Goal: Task Accomplishment & Management: Complete application form

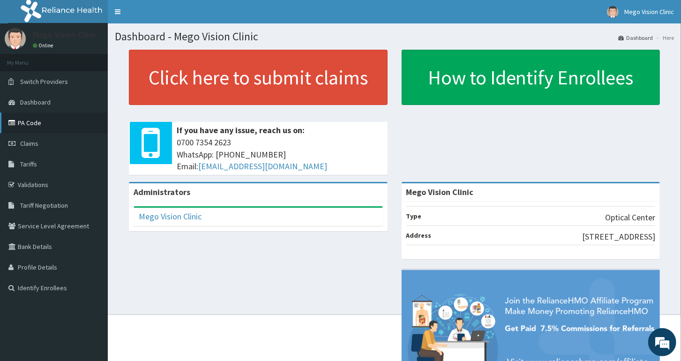
click at [43, 118] on link "PA Code" at bounding box center [54, 123] width 108 height 21
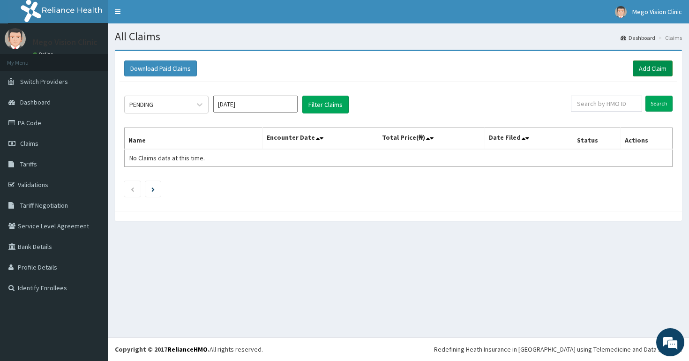
click at [658, 73] on link "Add Claim" at bounding box center [653, 68] width 40 height 16
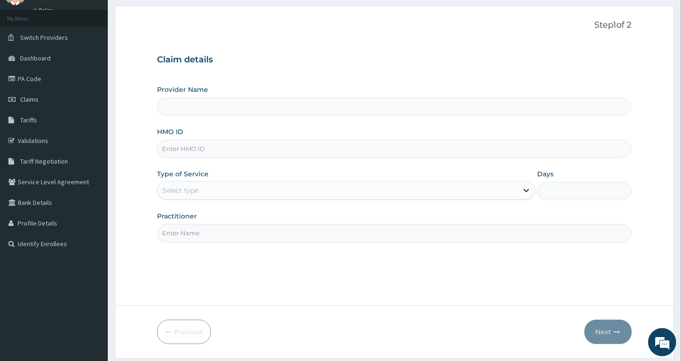
scroll to position [62, 0]
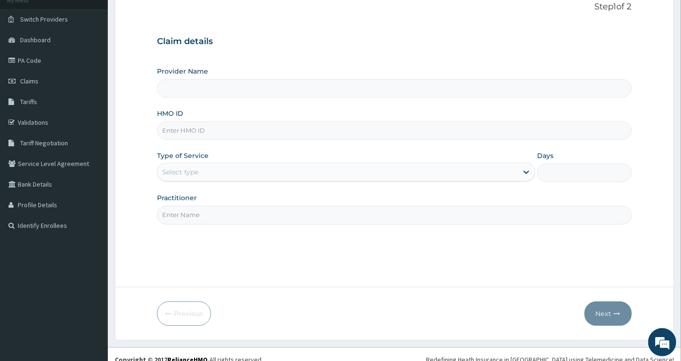
type input "Mego Vision Clinic"
click at [208, 128] on input "HMO ID" at bounding box center [394, 130] width 475 height 18
drag, startPoint x: 208, startPoint y: 128, endPoint x: 261, endPoint y: 91, distance: 64.1
click at [261, 91] on div "Claim details Provider Name Mego Vision Clinic HMO ID w Type of Service Select …" at bounding box center [394, 125] width 475 height 197
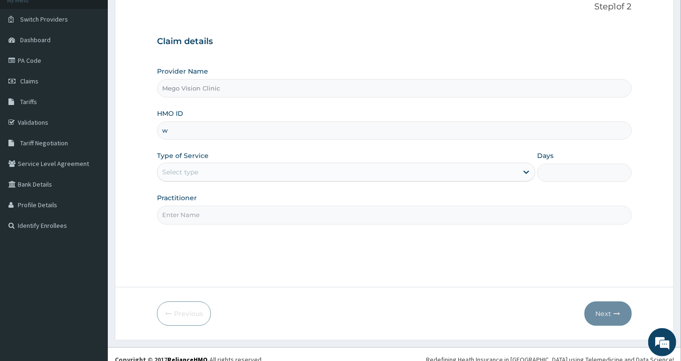
click at [194, 134] on input "w" at bounding box center [394, 130] width 475 height 18
type input "wml/10068/a"
click at [223, 179] on div "Select type" at bounding box center [338, 172] width 361 height 15
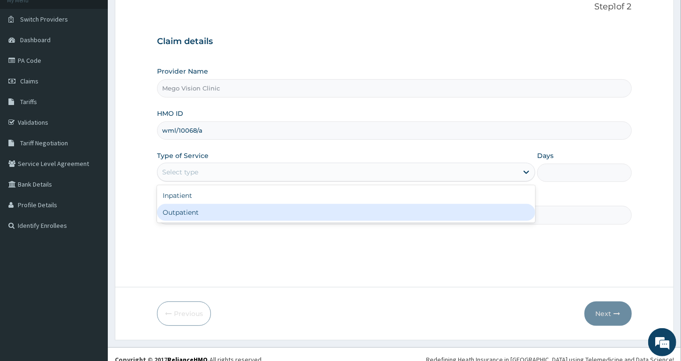
click at [207, 215] on div "Outpatient" at bounding box center [346, 212] width 378 height 17
type input "1"
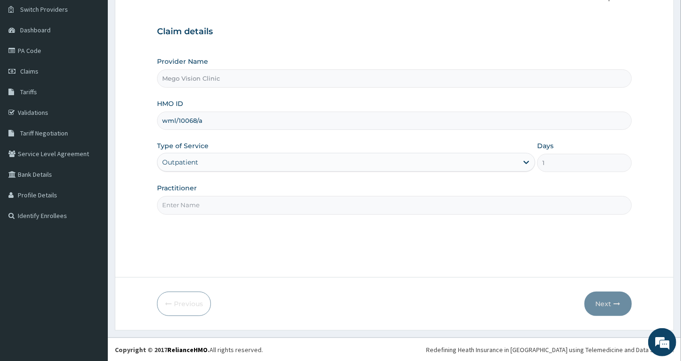
scroll to position [73, 0]
click at [230, 204] on input "Practitioner" at bounding box center [394, 205] width 475 height 18
type input "dr Isong"
click at [621, 307] on button "Next" at bounding box center [608, 303] width 47 height 24
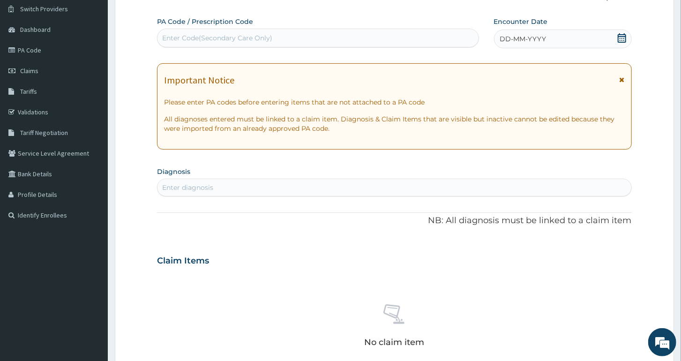
click at [270, 29] on div "Enter Code(Secondary Care Only)" at bounding box center [318, 38] width 322 height 19
paste input "PA/A3A648"
type input "PA/A3A648"
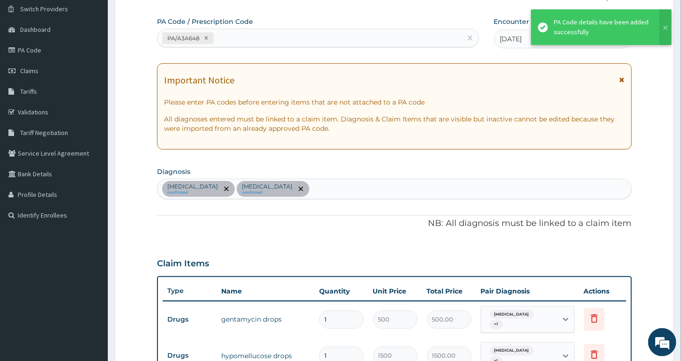
scroll to position [484, 0]
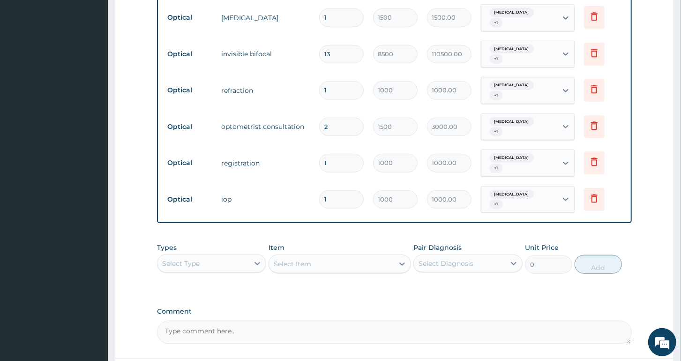
type input "0"
type input "0.00"
click at [345, 45] on input "13" at bounding box center [341, 54] width 45 height 18
type input "1"
type input "8500.00"
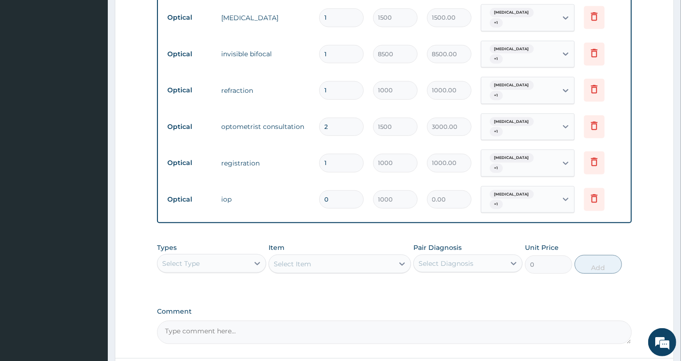
type input "15"
type input "127500.00"
type input "1"
type input "8500.00"
type input "16"
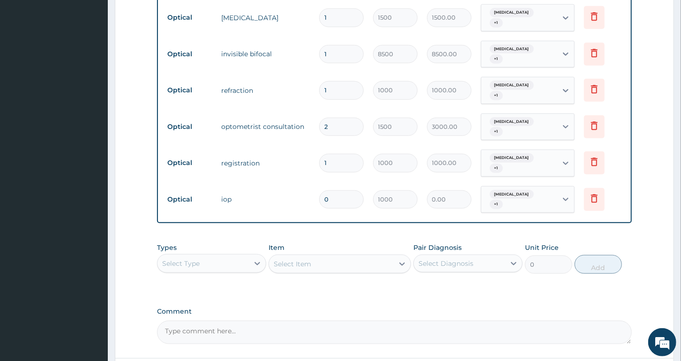
type input "136000.00"
type input "1"
type input "8500.00"
type input "15"
type input "127500.00"
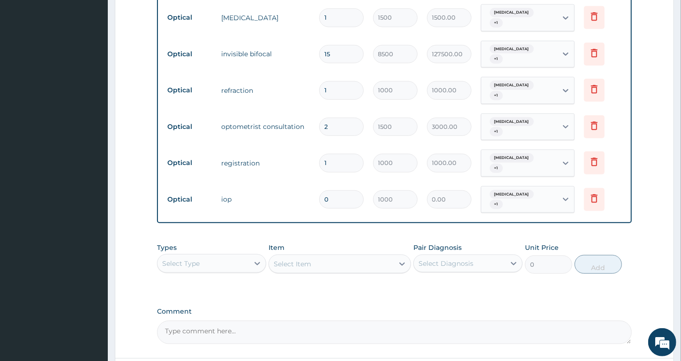
type input "155"
type input "1317500.00"
type input "15"
type input "127500.00"
type input "1"
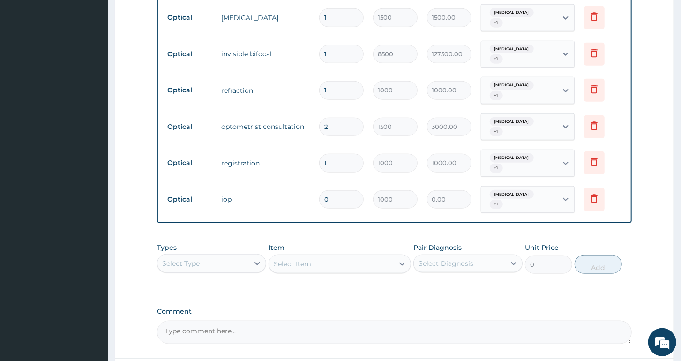
type input "8500.00"
type input "16"
type input "136000.00"
type input "13"
type input "110500.00"
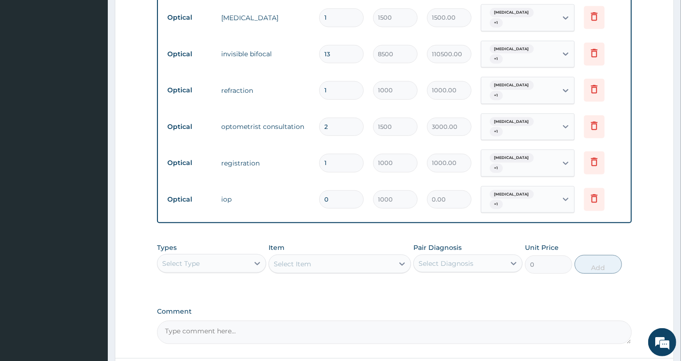
type input "1"
type input "8500.00"
type input "16"
type input "136000.00"
type input "16"
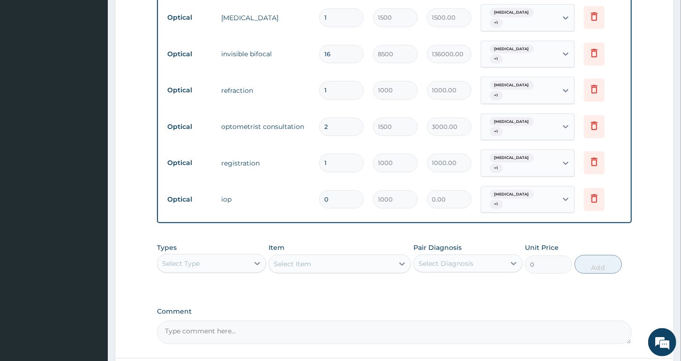
click at [204, 321] on textarea "Comment" at bounding box center [394, 332] width 475 height 23
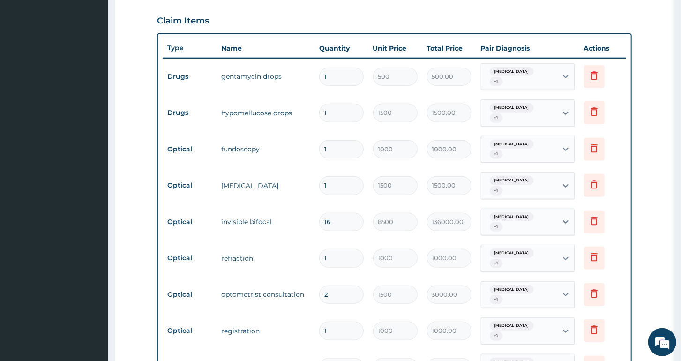
scroll to position [546, 0]
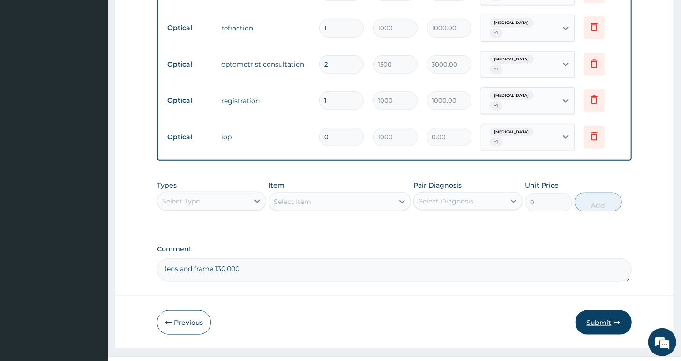
type textarea "lens and frame 130,000"
click at [604, 310] on button "Submit" at bounding box center [604, 322] width 56 height 24
click at [345, 128] on input "0" at bounding box center [341, 137] width 45 height 18
type input "1"
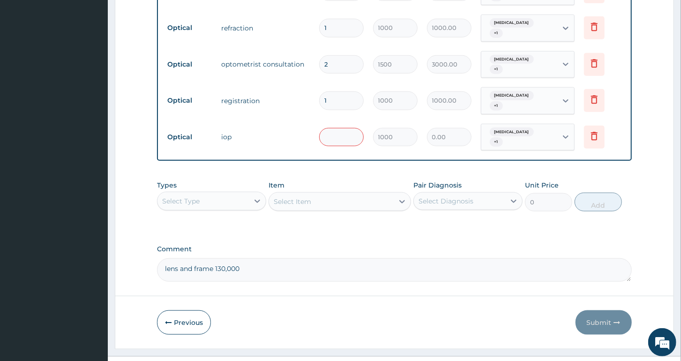
type input "1000.00"
type input "1"
click at [378, 258] on textarea "lens and frame 130,000" at bounding box center [394, 269] width 475 height 23
click at [595, 310] on button "Submit" at bounding box center [604, 322] width 56 height 24
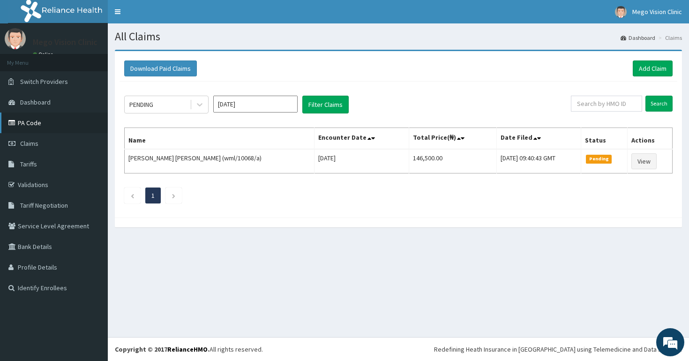
click at [41, 124] on link "PA Code" at bounding box center [54, 123] width 108 height 21
click at [648, 70] on link "Add Claim" at bounding box center [653, 68] width 40 height 16
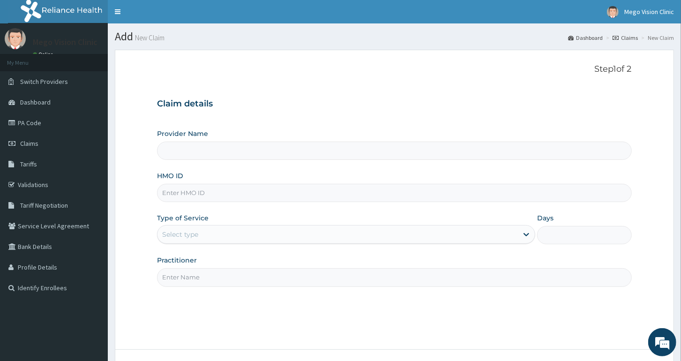
type input "Mego Vision Clinic"
click at [202, 198] on input "HMO ID" at bounding box center [394, 193] width 475 height 18
type input "wml/10068/b"
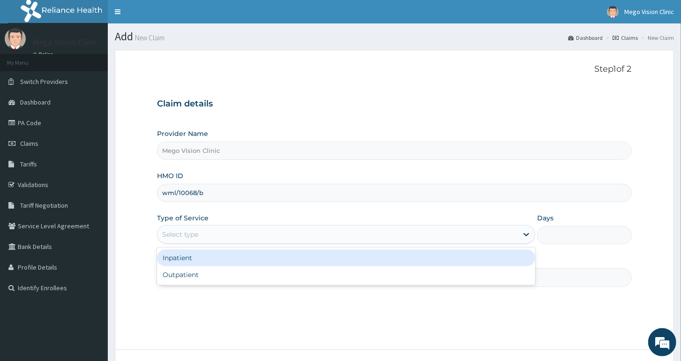
click at [386, 228] on div "Select type" at bounding box center [338, 234] width 361 height 15
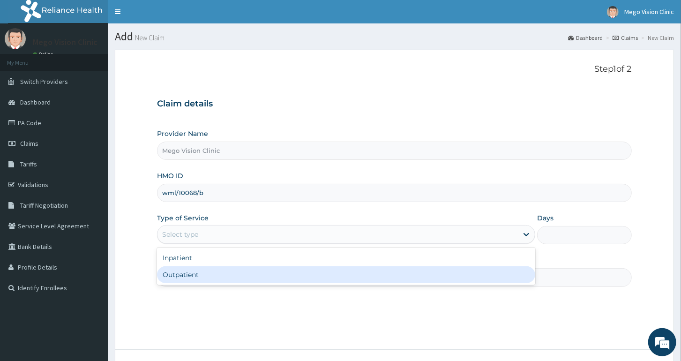
click at [360, 284] on div "Inpatient Outpatient" at bounding box center [346, 267] width 378 height 38
click at [411, 280] on div "Outpatient" at bounding box center [346, 274] width 378 height 17
type input "1"
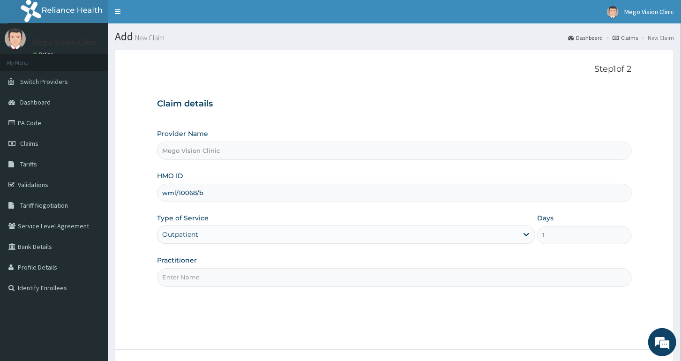
click at [423, 282] on input "Practitioner" at bounding box center [394, 277] width 475 height 18
click at [248, 283] on input "Practitioner" at bounding box center [394, 277] width 475 height 18
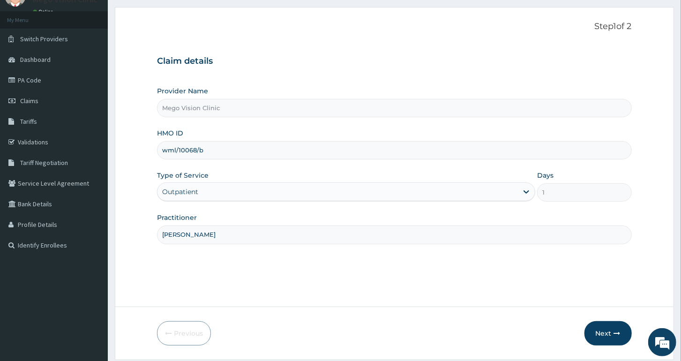
scroll to position [73, 0]
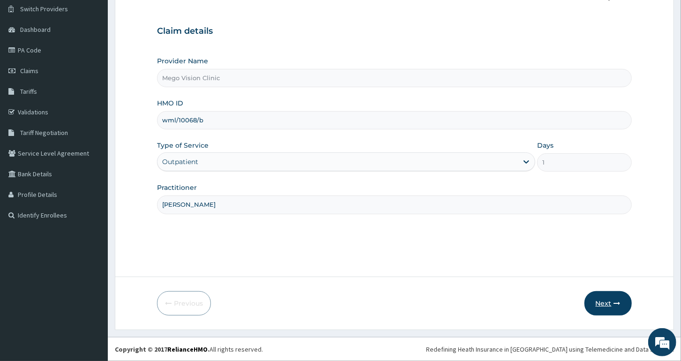
type input "Dr Isong"
click at [604, 303] on button "Next" at bounding box center [608, 303] width 47 height 24
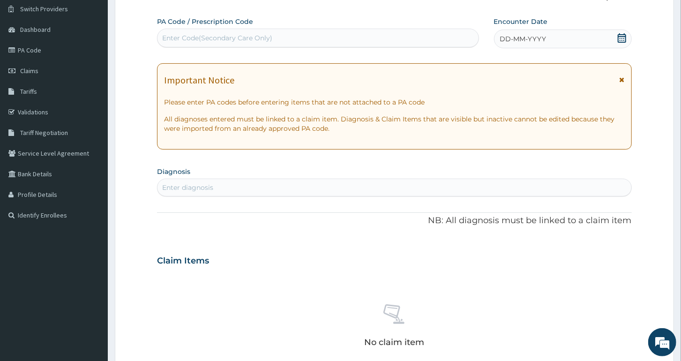
click at [208, 38] on div "Enter Code(Secondary Care Only)" at bounding box center [217, 37] width 110 height 9
paste input "PA/4BBCB5"
type input "PA/4BBCB5"
click at [208, 38] on div "Enter Code(Secondary Care Only)" at bounding box center [318, 37] width 321 height 15
paste input "PA/4BBCB5"
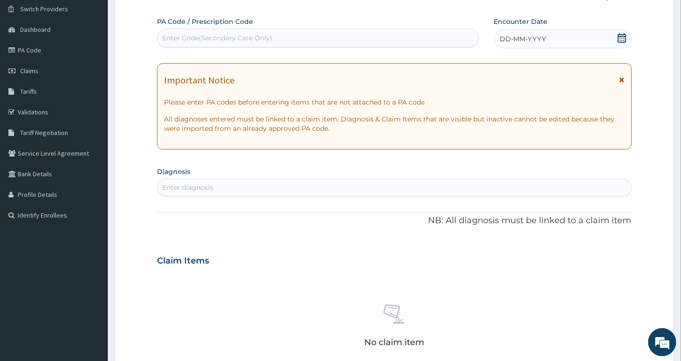
type input "PA/4BBCB5"
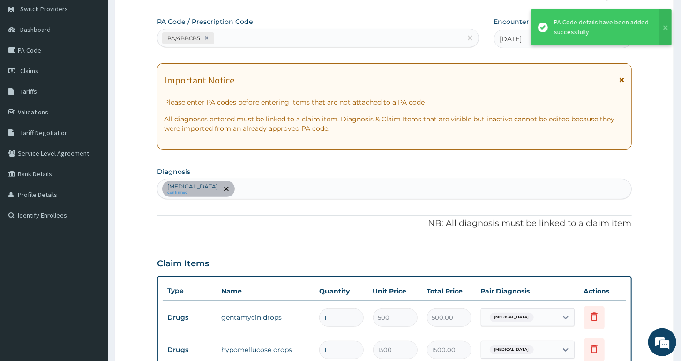
scroll to position [470, 0]
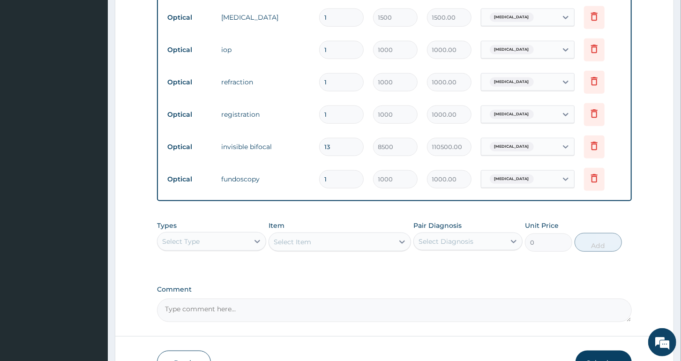
click at [338, 141] on input "13" at bounding box center [341, 147] width 45 height 18
type input "1"
type input "8500.00"
type input "16"
type input "136000.00"
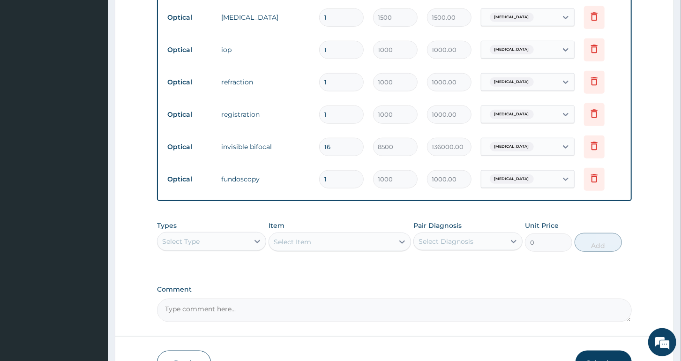
type input "16"
click at [265, 312] on textarea "Comment" at bounding box center [394, 310] width 475 height 23
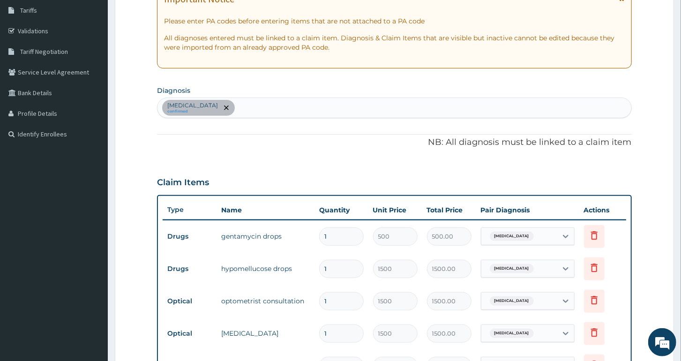
type textarea "lens and frame 130,000"
click at [680, 321] on section "Step 2 of 2 PA Code / Prescription Code PA/4BBCB5 Encounter Date 14-10-2025 Imp…" at bounding box center [395, 301] width 574 height 824
click at [677, 321] on section "Step 2 of 2 PA Code / Prescription Code PA/4BBCB5 Encounter Date 14-10-2025 Imp…" at bounding box center [395, 301] width 574 height 824
click at [680, 321] on section "Step 2 of 2 PA Code / Prescription Code PA/4BBCB5 Encounter Date 14-10-2025 Imp…" at bounding box center [395, 301] width 574 height 824
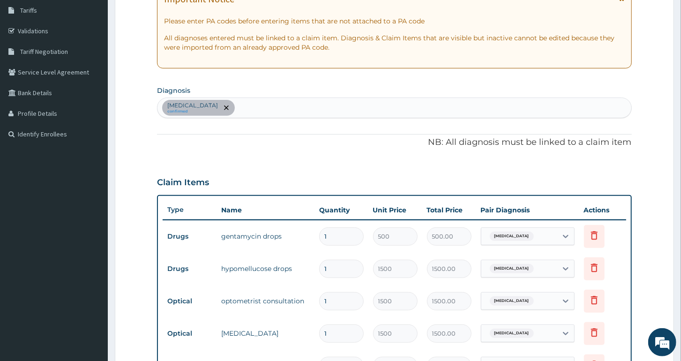
click at [680, 321] on section "Step 2 of 2 PA Code / Prescription Code PA/4BBCB5 Encounter Date 14-10-2025 Imp…" at bounding box center [395, 301] width 574 height 824
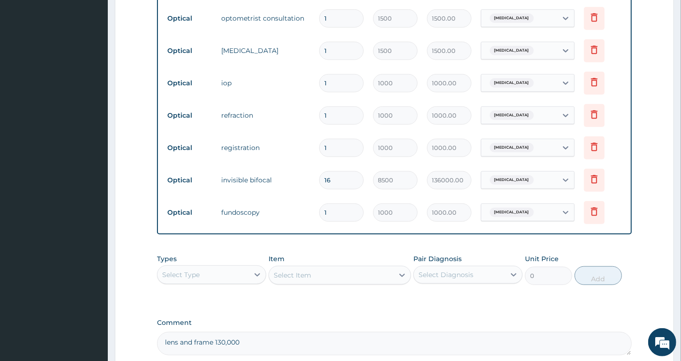
scroll to position [531, 0]
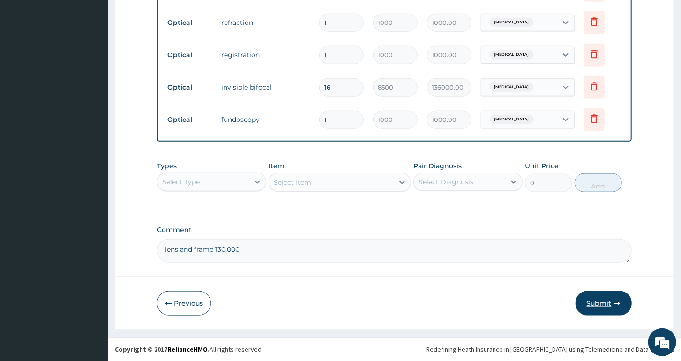
click at [602, 307] on button "Submit" at bounding box center [604, 303] width 56 height 24
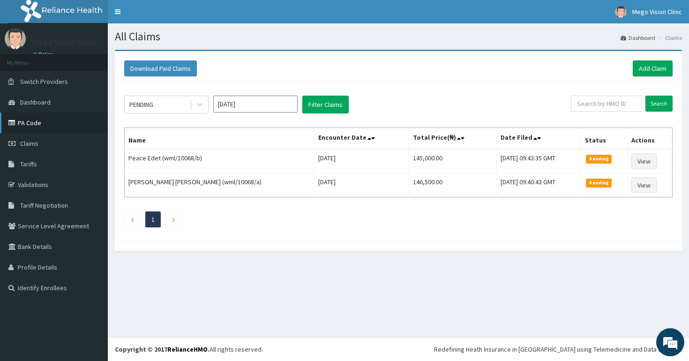
click at [32, 128] on link "PA Code" at bounding box center [54, 123] width 108 height 21
click at [646, 64] on link "Add Claim" at bounding box center [653, 68] width 40 height 16
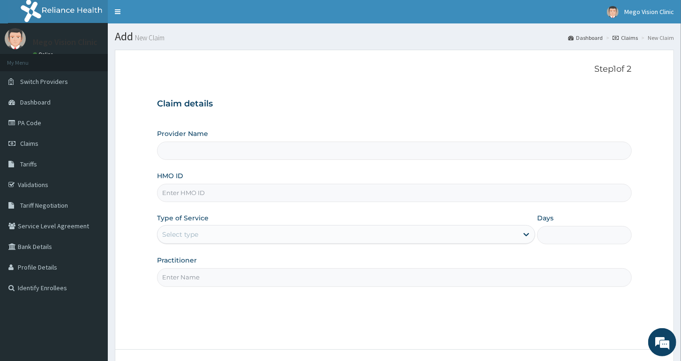
click at [313, 193] on input "HMO ID" at bounding box center [394, 193] width 475 height 18
type input "wml"
type input "Mego Vision Clinic"
type input "wml/10009/e"
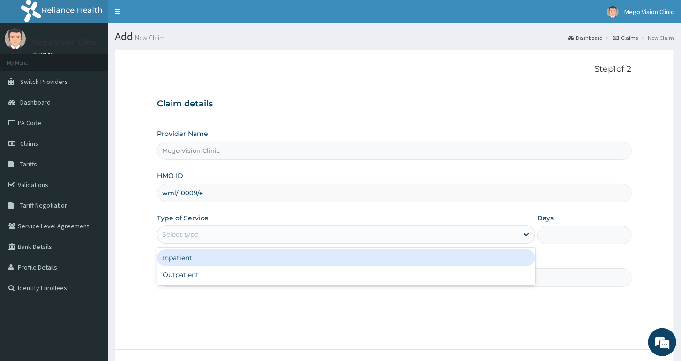
click at [303, 233] on div "Select type" at bounding box center [338, 234] width 361 height 15
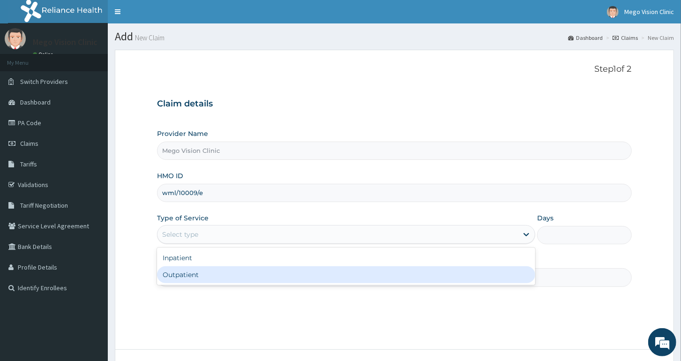
click at [245, 278] on div "Outpatient" at bounding box center [346, 274] width 378 height 17
type input "1"
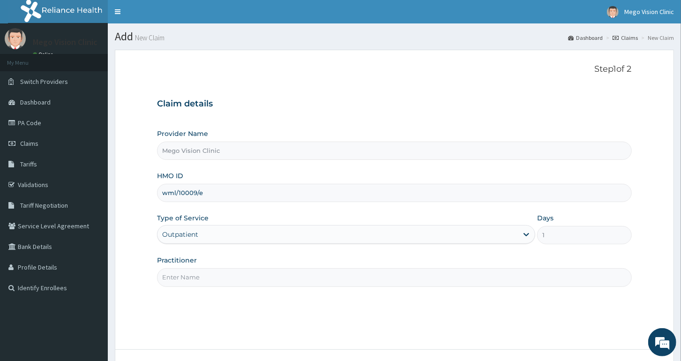
scroll to position [73, 0]
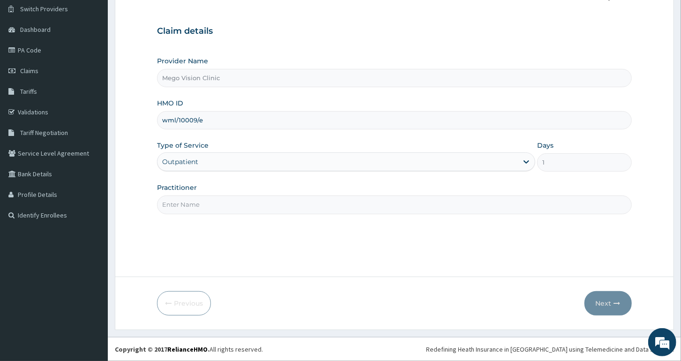
click at [238, 204] on input "Practitioner" at bounding box center [394, 205] width 475 height 18
type input "Dr Isong"
click at [606, 306] on button "Next" at bounding box center [608, 303] width 47 height 24
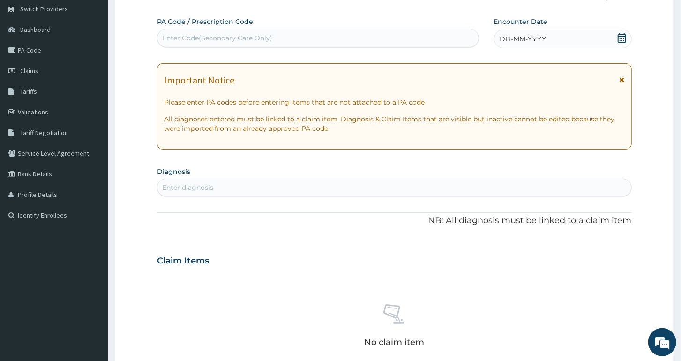
click at [300, 30] on div "Enter Code(Secondary Care Only)" at bounding box center [318, 38] width 322 height 19
paste input "PA/6D9AE9"
type input "PA/6D9AE9"
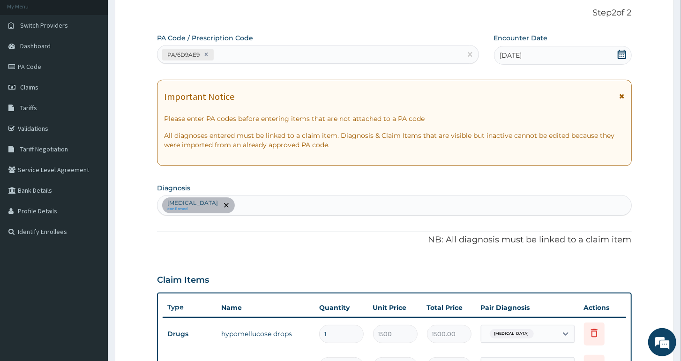
scroll to position [372, 0]
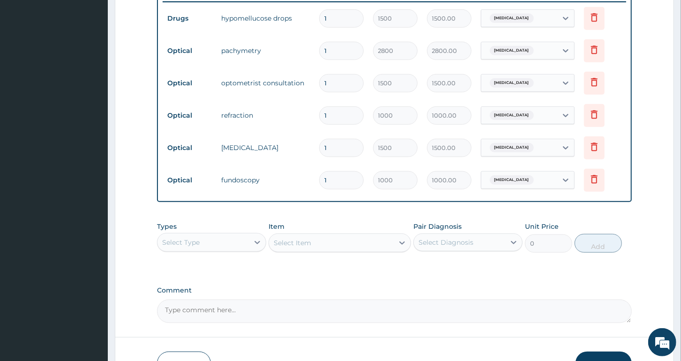
type input "0"
type input "0.00"
type input "0"
type input "0.00"
type input "1"
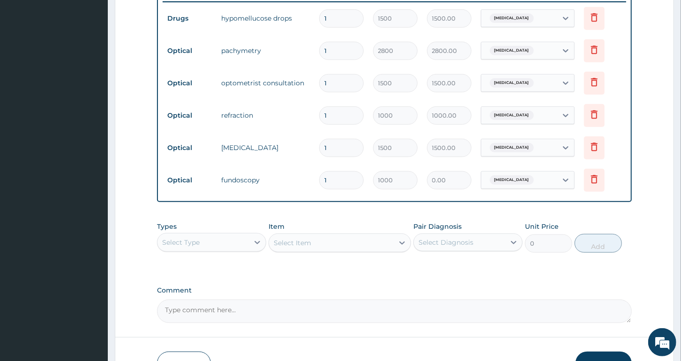
type input "1000.00"
type input "0"
type input "0.00"
type input "1"
type input "1000.00"
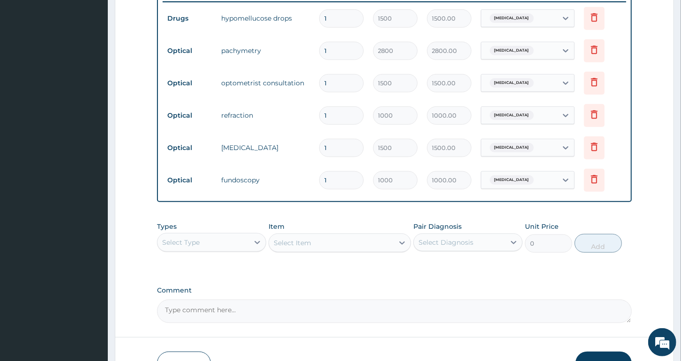
type input "0"
type input "0.00"
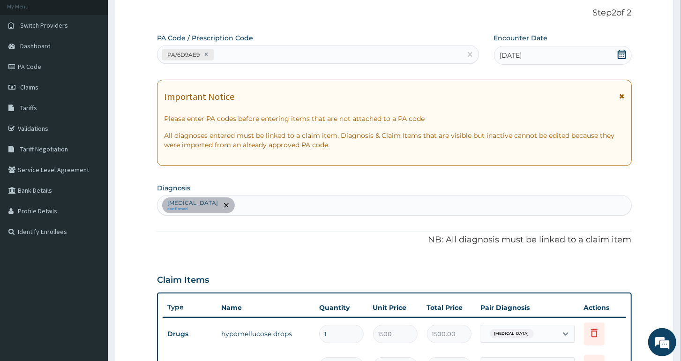
type input "1"
type input "1000.00"
type input "0"
type input "0.00"
type input "1"
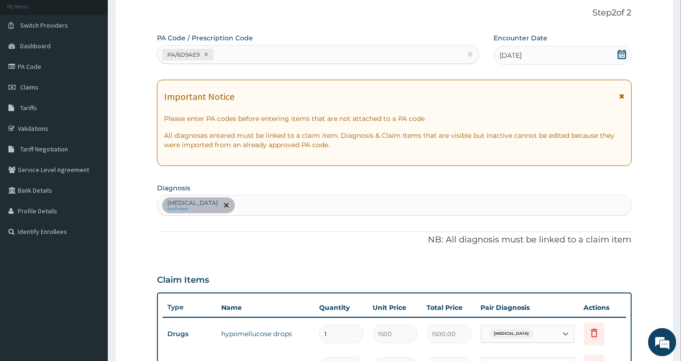
type input "1000.00"
type input "0"
type input "0.00"
type input "1"
type input "1000.00"
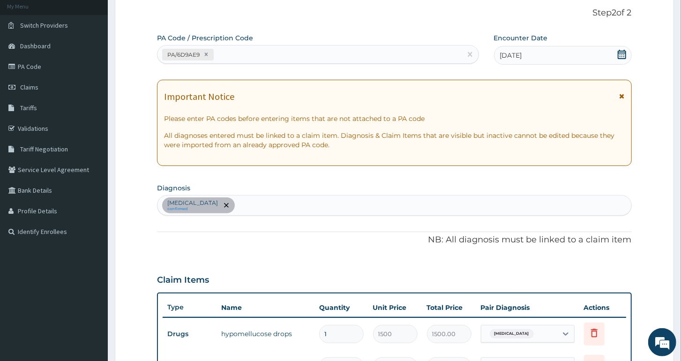
type input "0"
type input "0.00"
type input "1"
type input "1000.00"
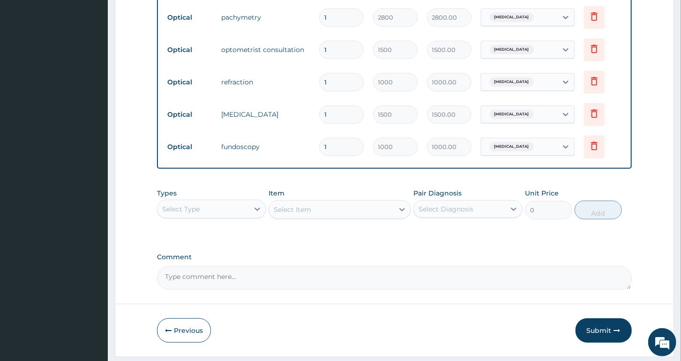
scroll to position [433, 0]
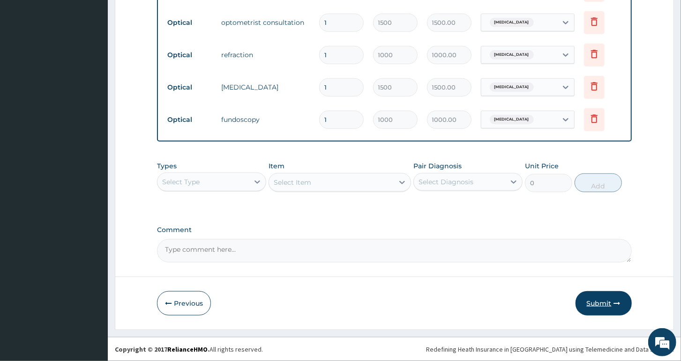
click at [602, 301] on button "Submit" at bounding box center [604, 303] width 56 height 24
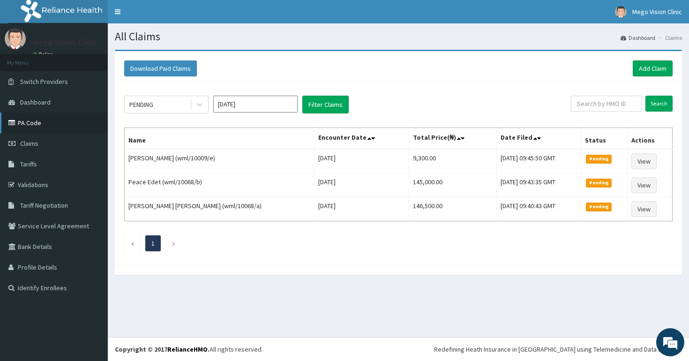
click at [60, 116] on link "PA Code" at bounding box center [54, 123] width 108 height 21
